Goal: Find specific page/section: Find specific page/section

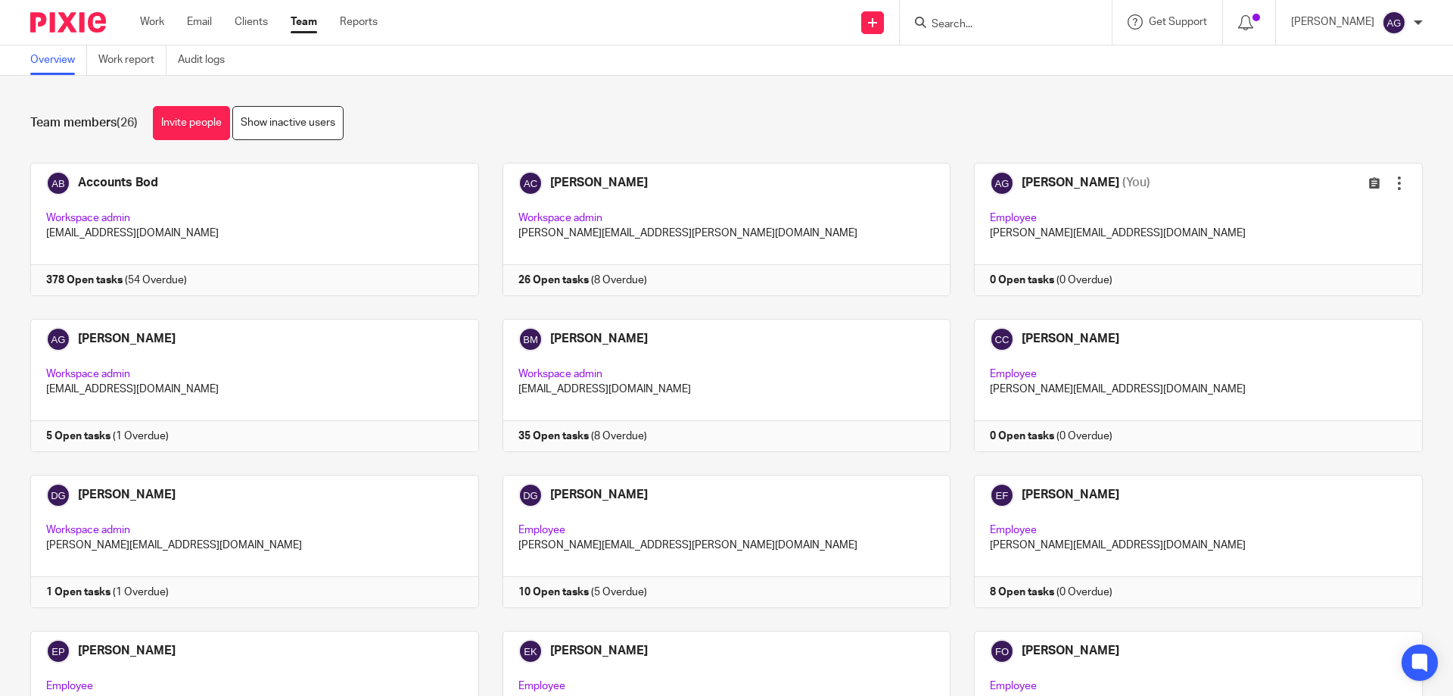
click at [1032, 23] on input "Search" at bounding box center [998, 25] width 136 height 14
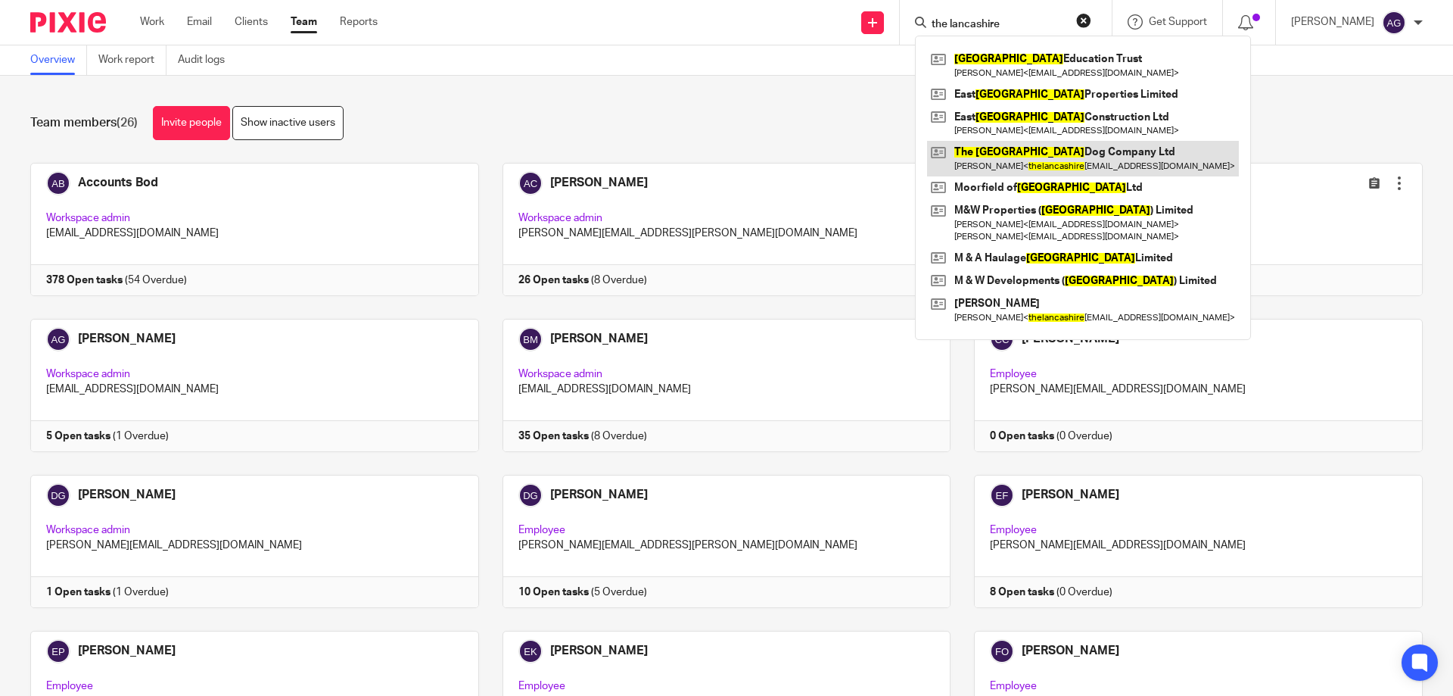
type input "the lancashire"
click at [1094, 155] on link at bounding box center [1083, 158] width 312 height 35
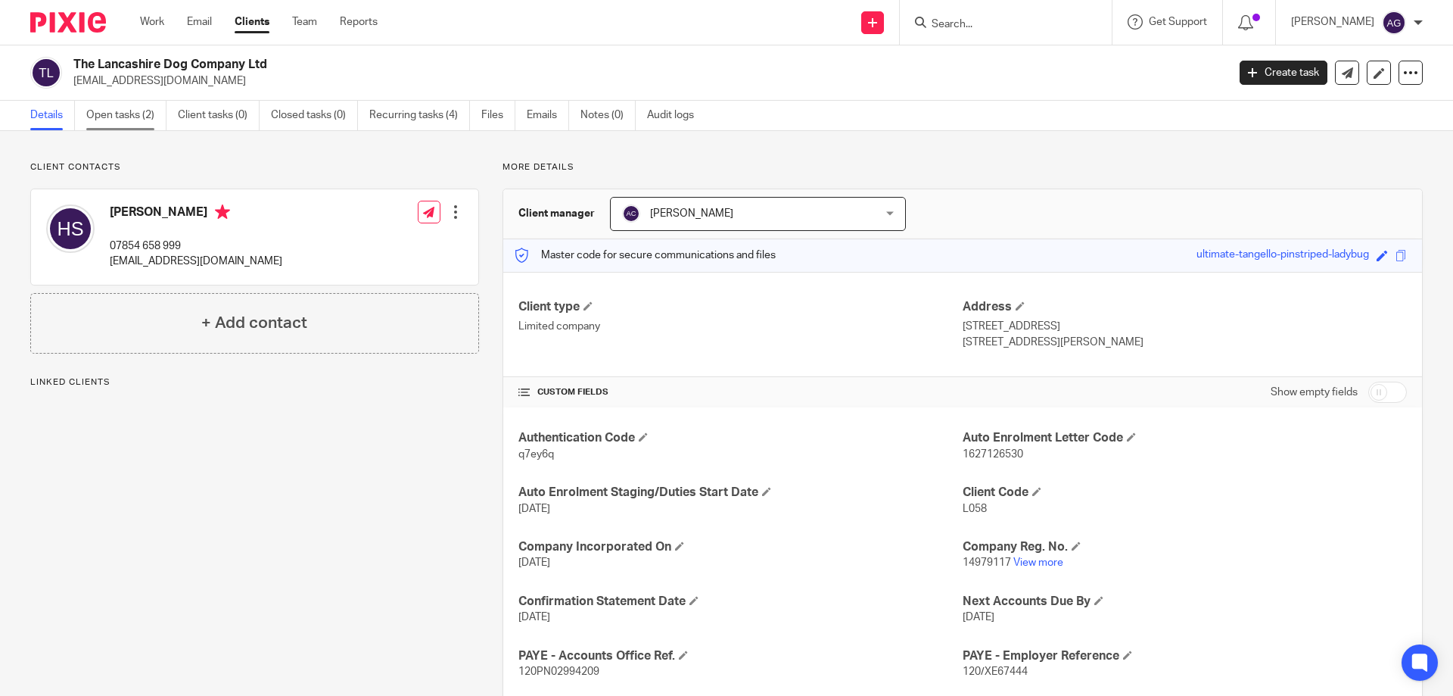
click at [116, 118] on link "Open tasks (2)" at bounding box center [126, 116] width 80 height 30
